Goal: Navigation & Orientation: Find specific page/section

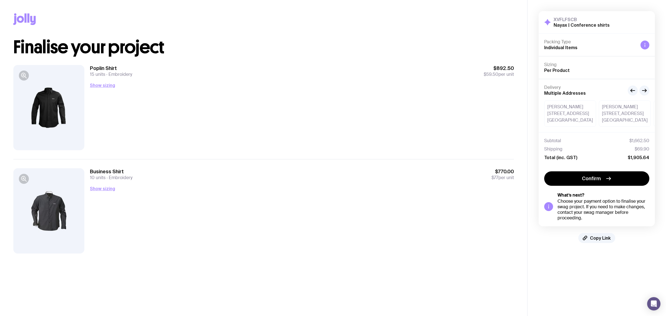
click at [646, 96] on div "Delivery Multiple Addresses Emily Santos SUITE 5, LEVEL 3, 18 Sale Street Auckl…" at bounding box center [596, 105] width 116 height 53
click at [646, 92] on icon "button" at bounding box center [644, 90] width 7 height 7
click at [630, 89] on icon "button" at bounding box center [632, 90] width 7 height 7
click at [629, 90] on icon "button" at bounding box center [632, 90] width 7 height 7
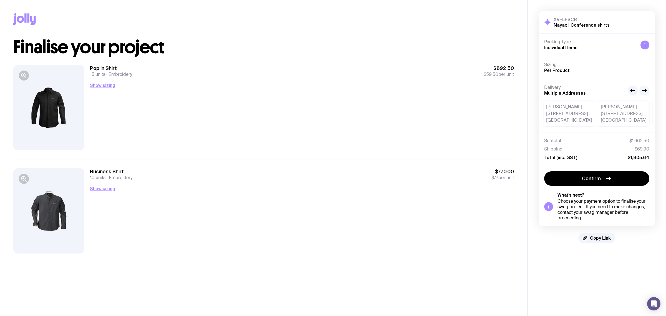
click at [641, 90] on icon "button" at bounding box center [644, 90] width 7 height 7
click at [642, 90] on icon "button" at bounding box center [644, 90] width 7 height 7
click at [643, 90] on icon "button" at bounding box center [644, 90] width 7 height 7
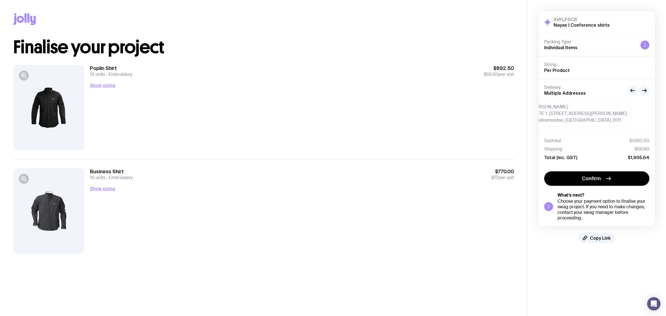
click at [643, 90] on icon "button" at bounding box center [644, 90] width 7 height 7
click at [641, 90] on icon "button" at bounding box center [644, 90] width 7 height 7
click at [633, 90] on icon "button" at bounding box center [632, 90] width 7 height 7
click at [633, 89] on icon "button" at bounding box center [632, 90] width 7 height 7
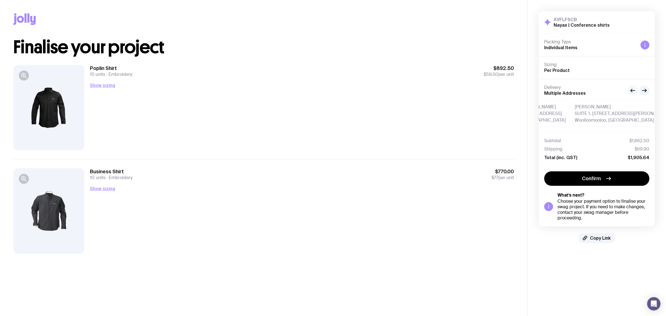
click at [633, 89] on icon "button" at bounding box center [632, 90] width 7 height 7
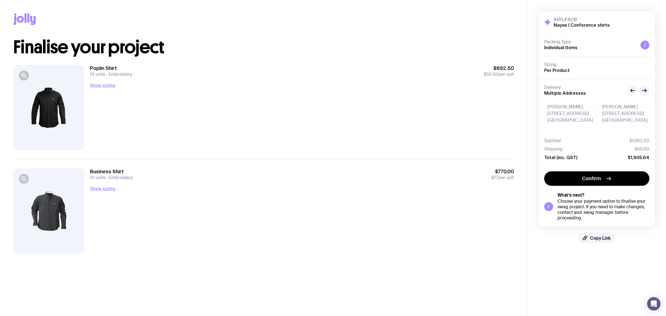
click at [550, 70] on span "Per Product" at bounding box center [557, 70] width 26 height 5
click at [162, 129] on div "Poplin Shirt 15 units Embroidery $892.50 $59.50 per unit Show sizing Men’s / Un…" at bounding box center [302, 107] width 424 height 85
click at [232, 127] on div "Poplin Shirt 15 units Embroidery $892.50 $59.50 per unit Show sizing Men’s / Un…" at bounding box center [302, 107] width 424 height 85
click at [598, 239] on span "Copy Link" at bounding box center [600, 238] width 21 height 6
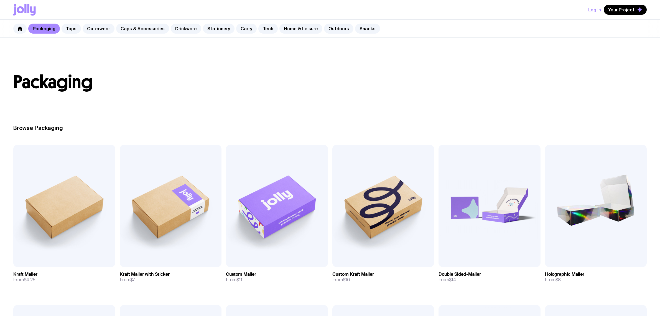
click at [203, 29] on link "Stationery" at bounding box center [219, 29] width 32 height 10
click at [211, 31] on link "Stationery" at bounding box center [219, 29] width 32 height 10
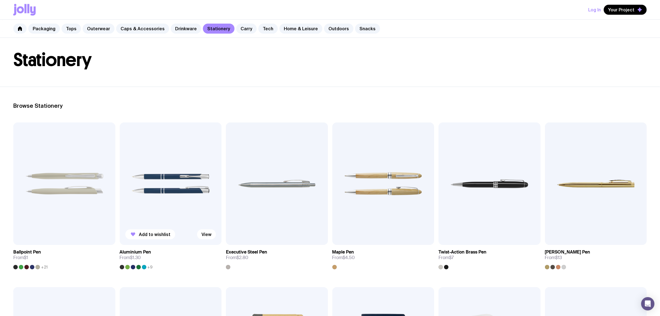
scroll to position [35, 0]
